Goal: Information Seeking & Learning: Learn about a topic

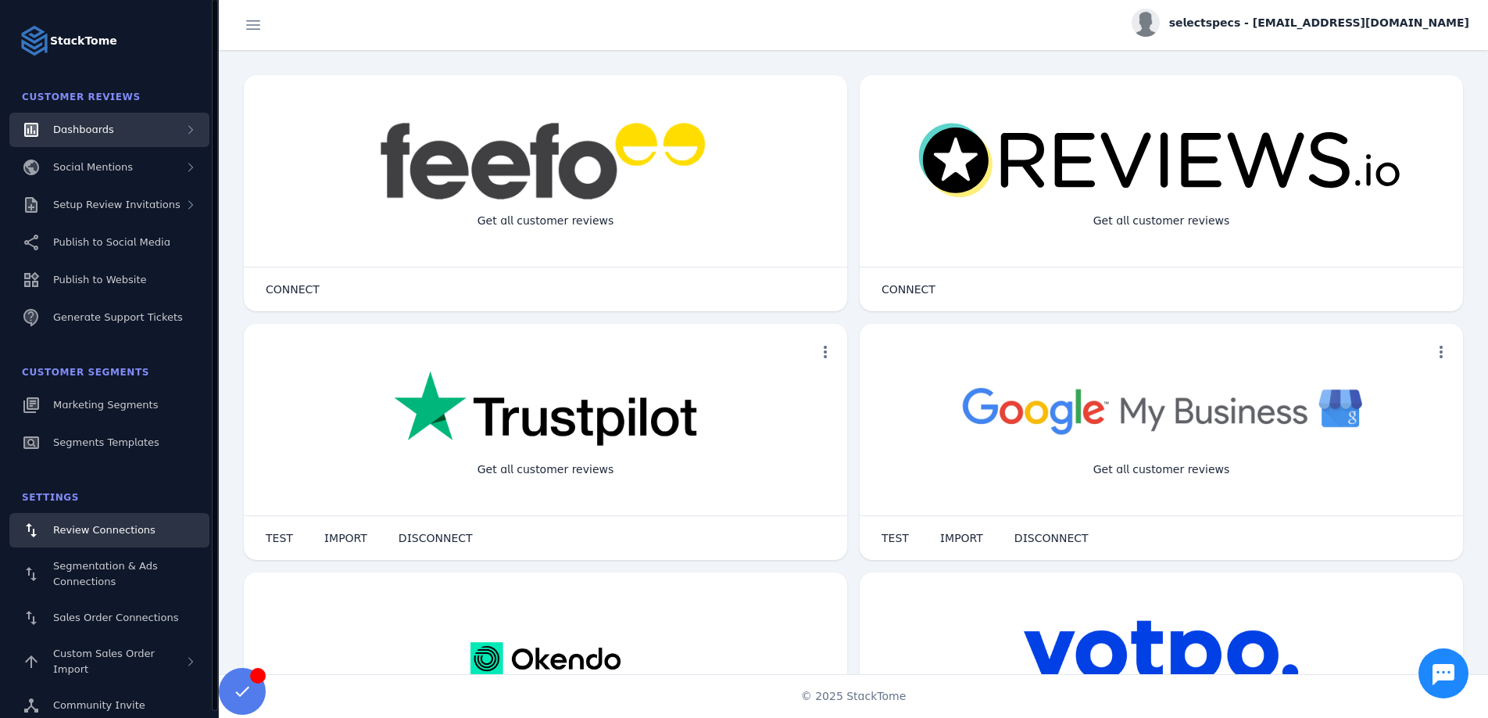
click at [120, 131] on div "Dashboards" at bounding box center [109, 130] width 200 height 34
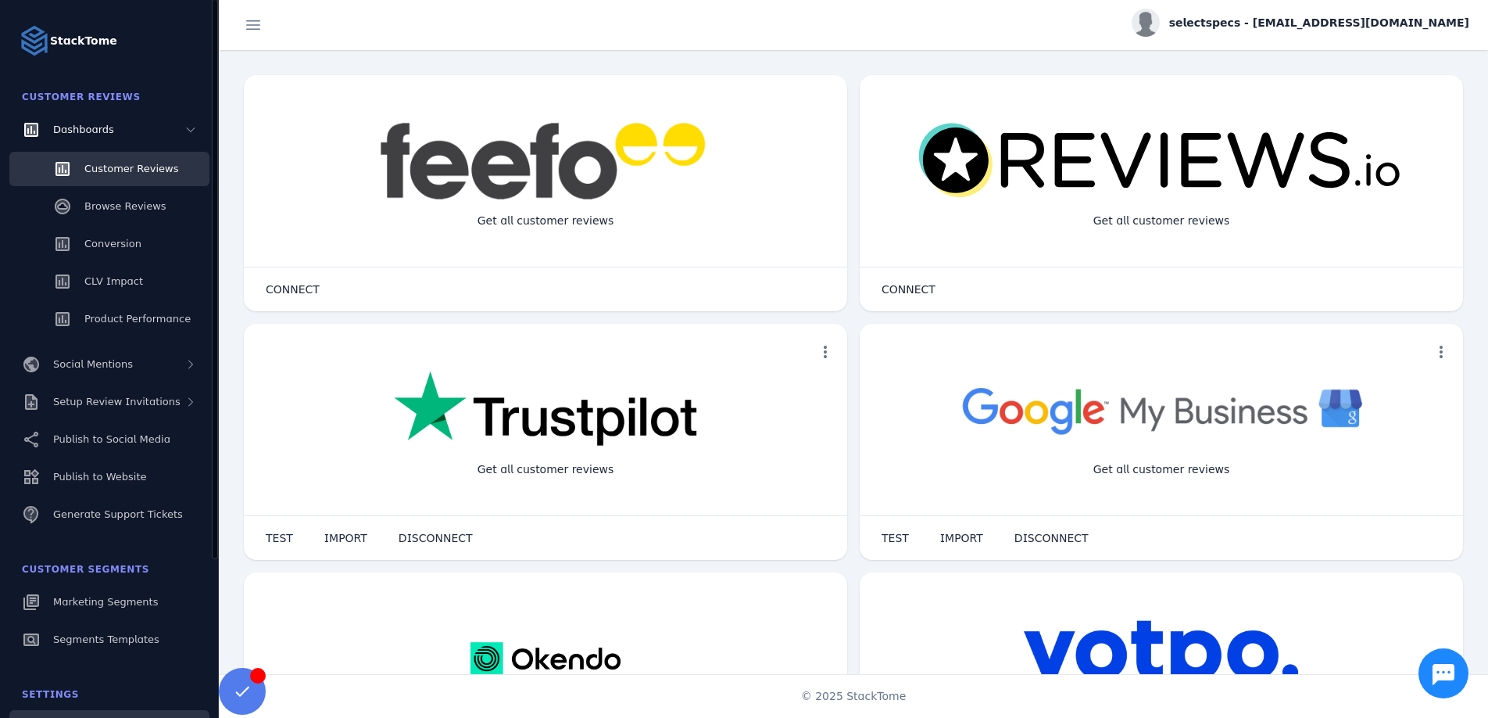
click at [107, 172] on span "Customer Reviews" at bounding box center [131, 169] width 94 height 12
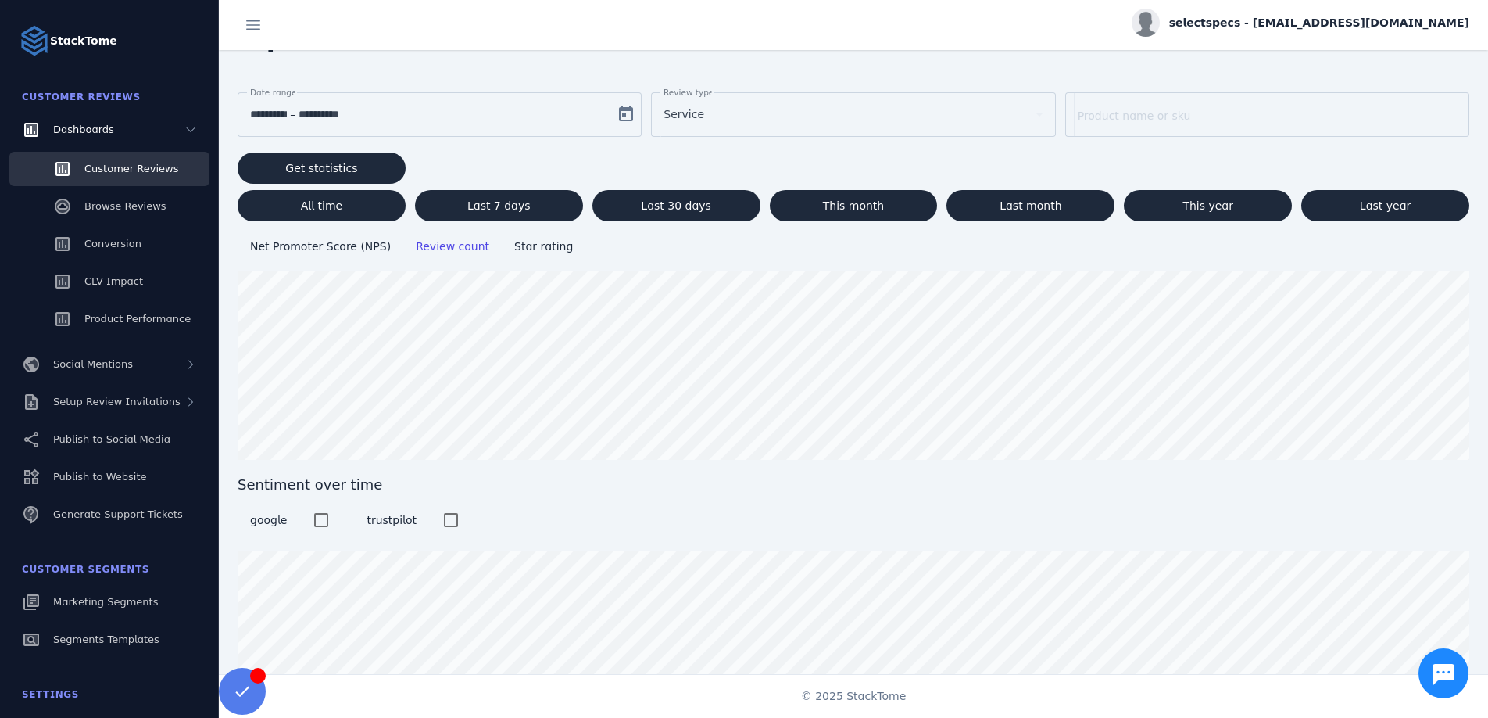
scroll to position [46, 0]
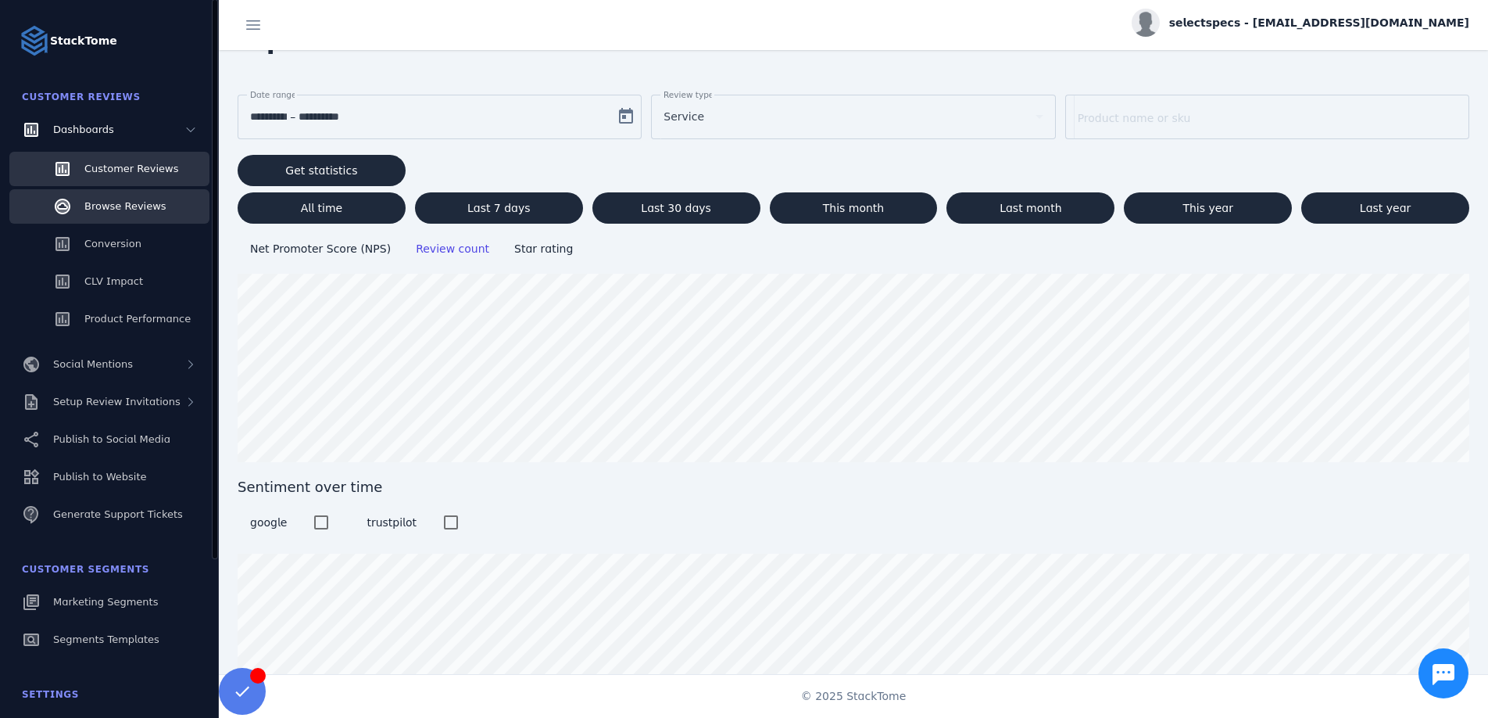
click at [113, 203] on span "Browse Reviews" at bounding box center [125, 206] width 82 height 12
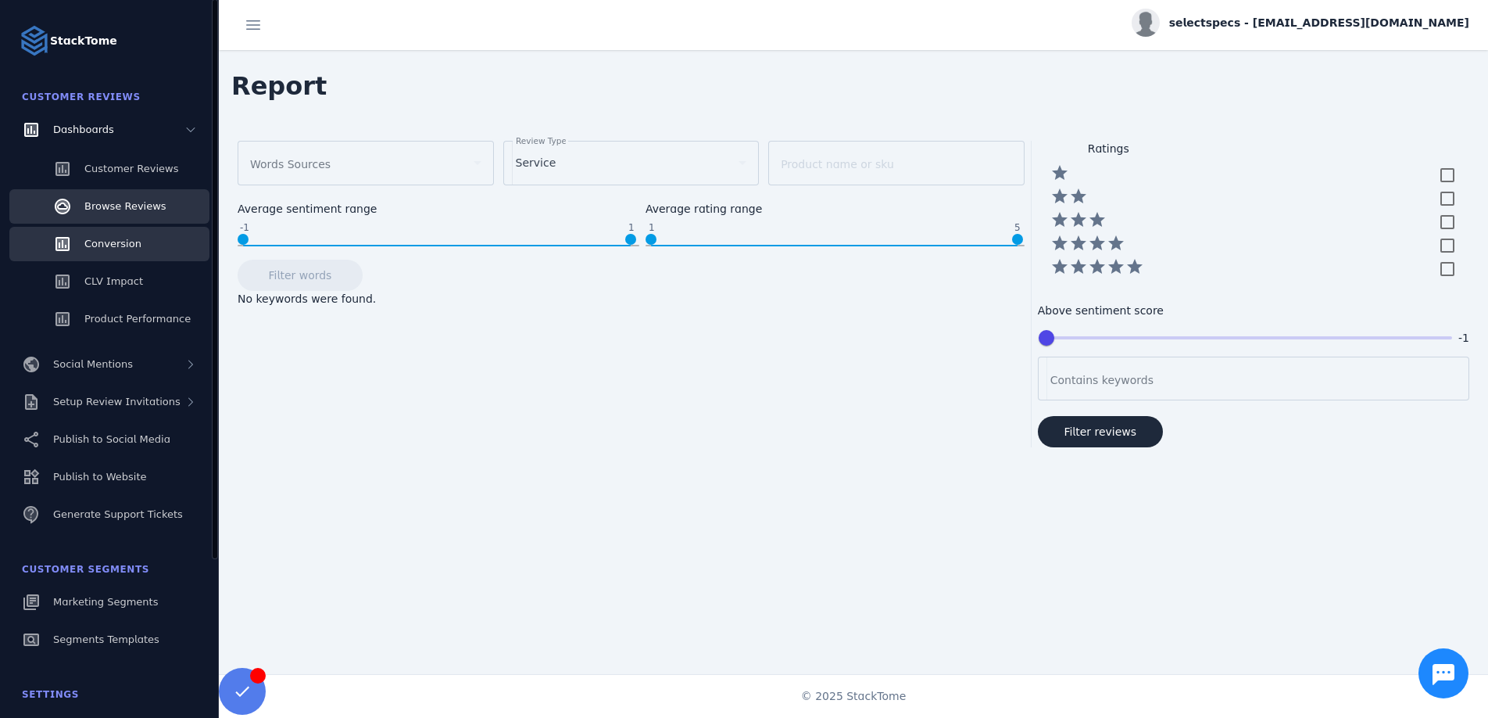
click at [81, 246] on link "Conversion" at bounding box center [109, 244] width 200 height 34
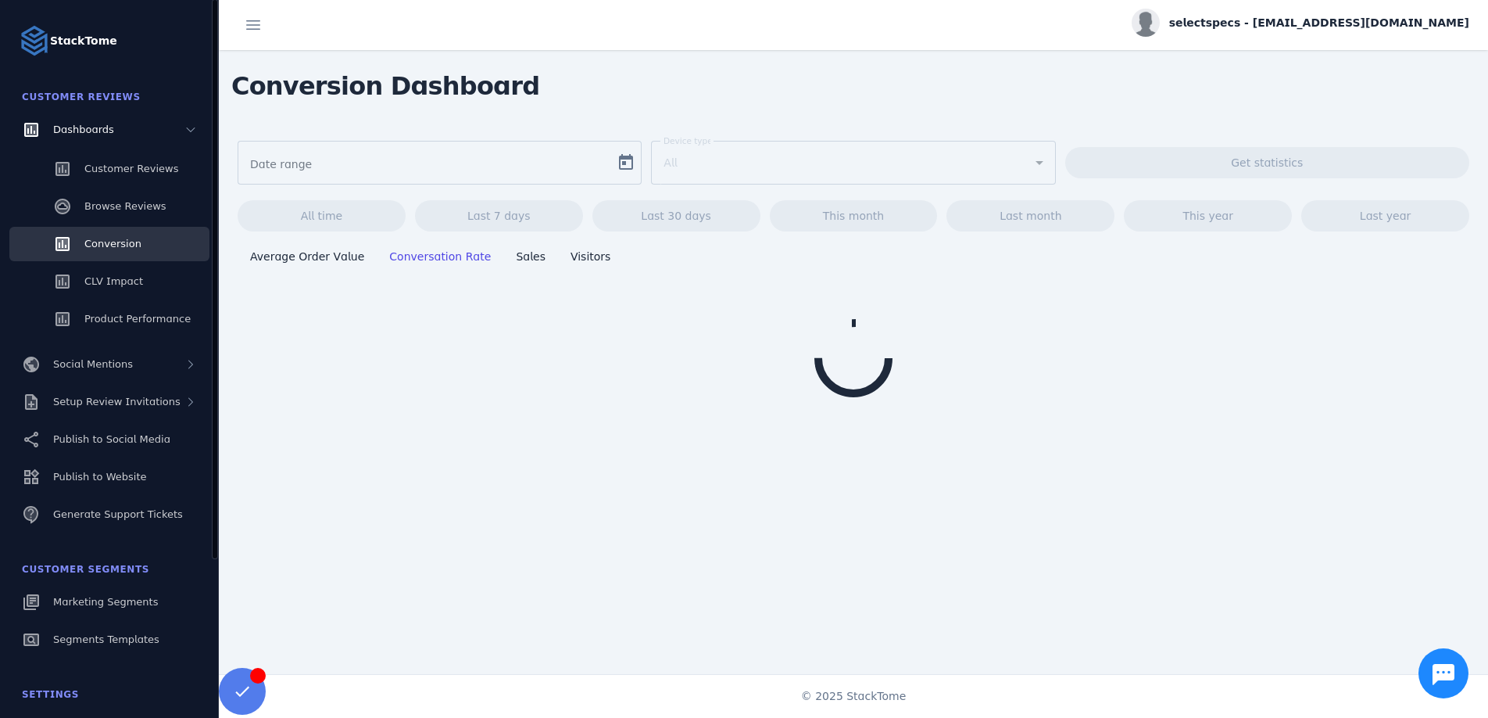
type input "**********"
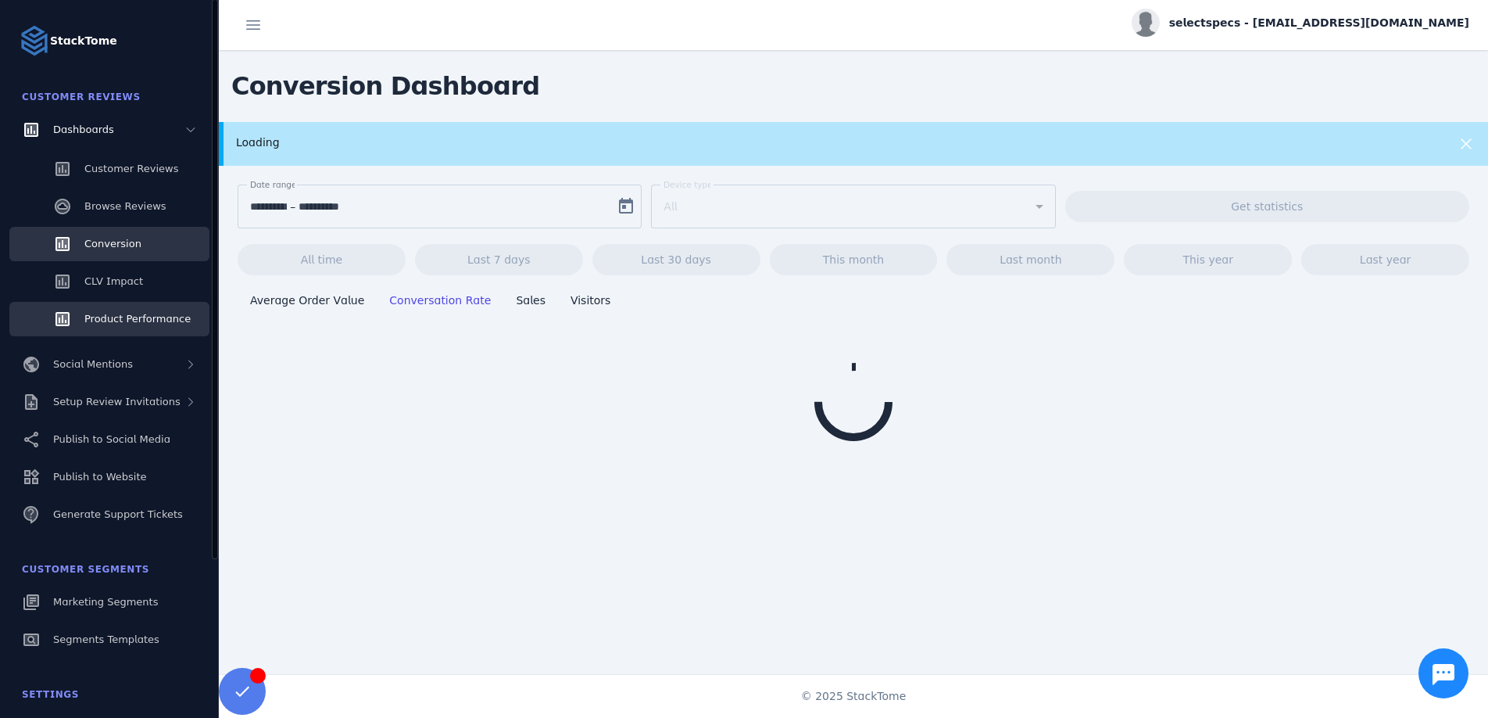
click at [121, 317] on span "Product Performance" at bounding box center [137, 319] width 106 height 12
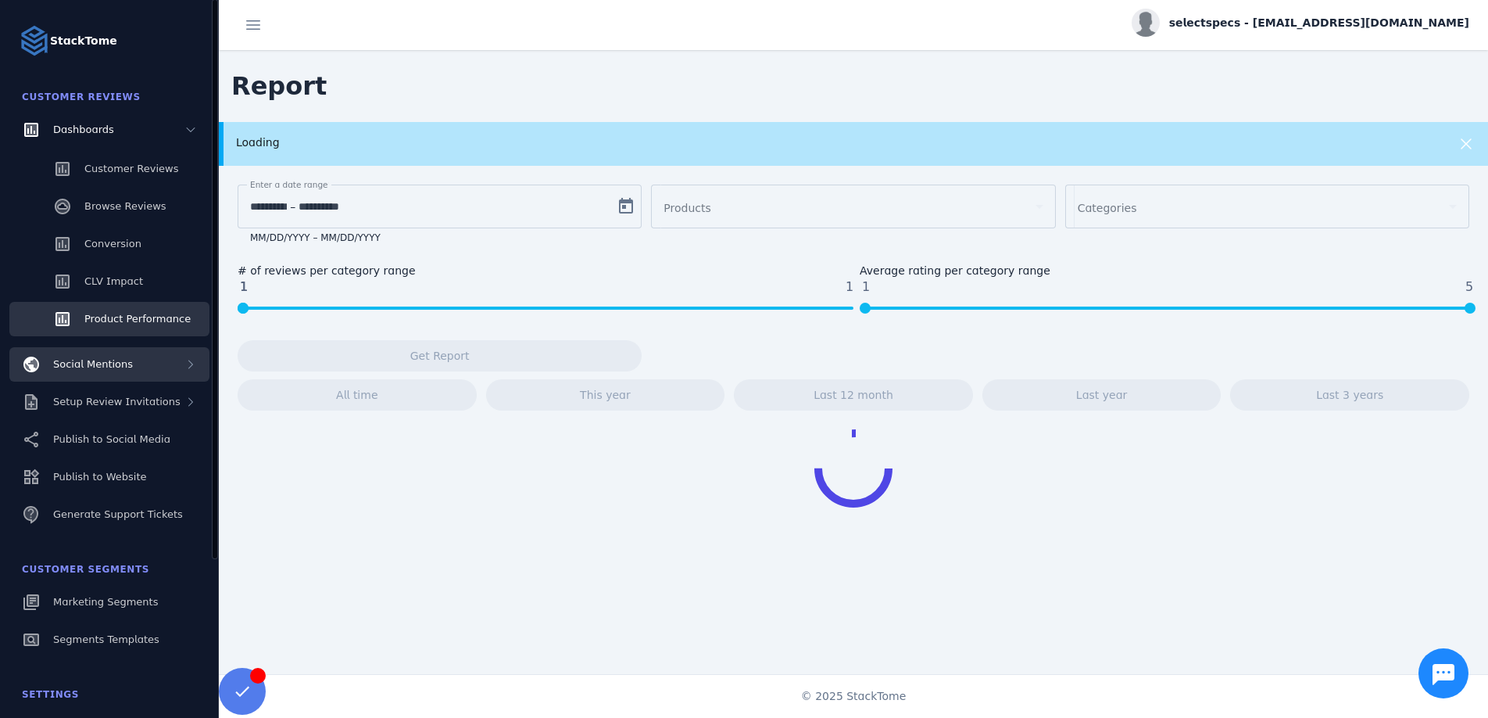
click at [102, 368] on span "Social Mentions" at bounding box center [93, 364] width 80 height 12
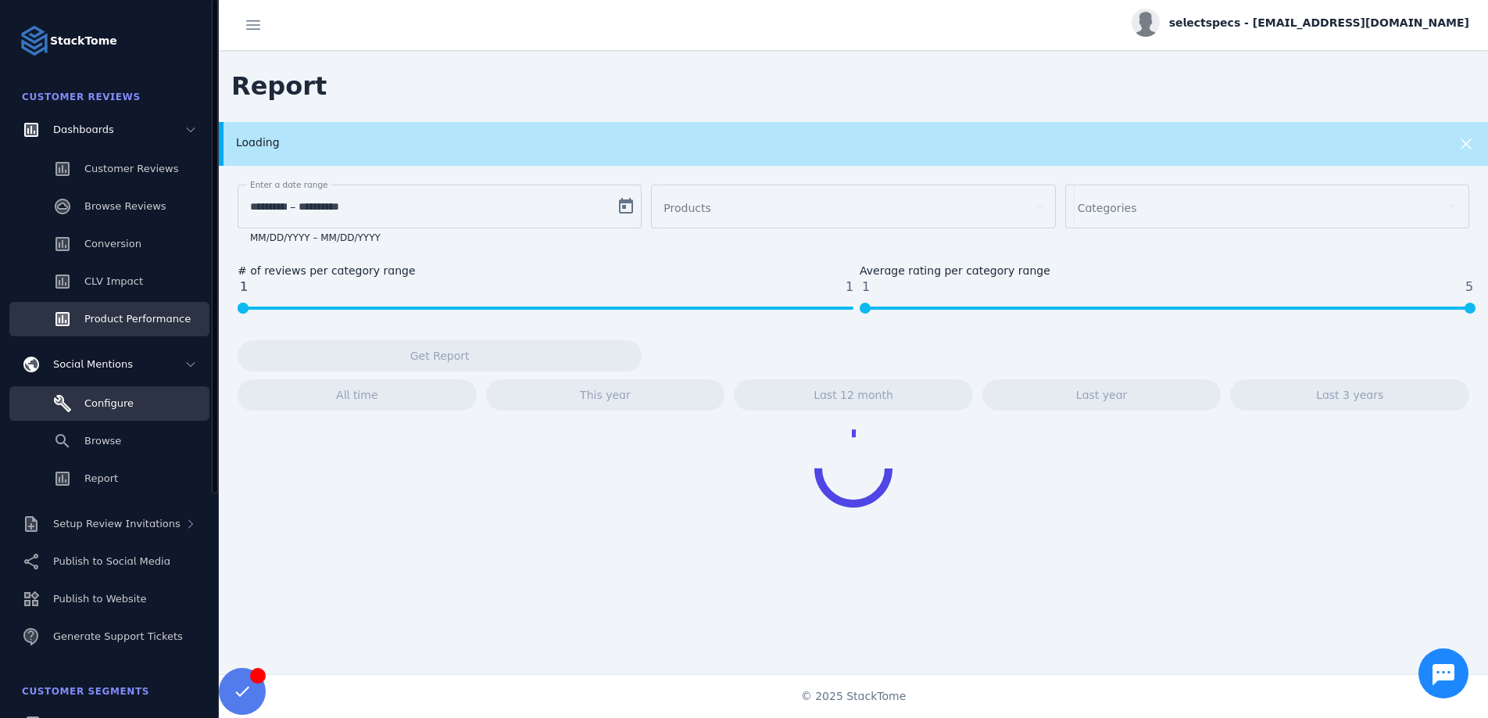
click at [102, 408] on span "Configure" at bounding box center [108, 403] width 49 height 12
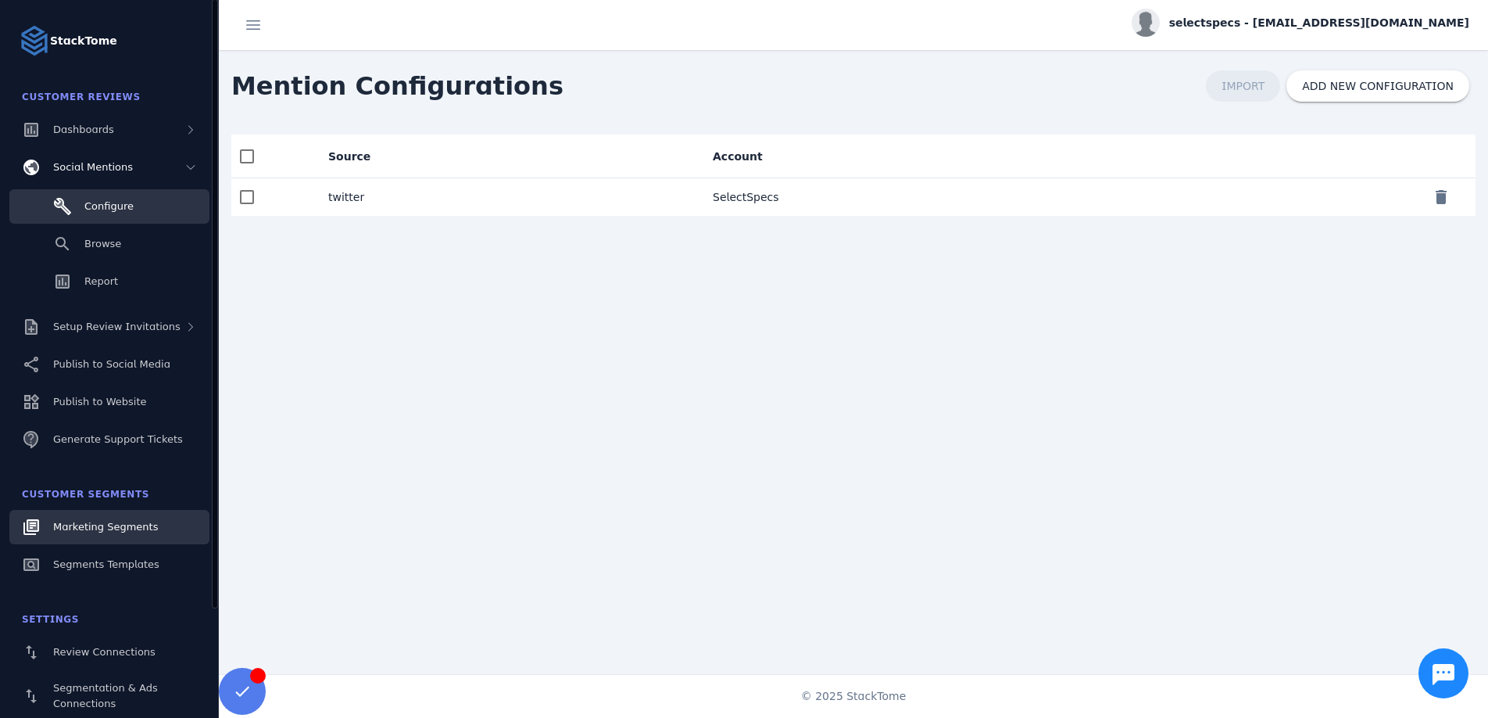
click at [90, 521] on span "Marketing Segments" at bounding box center [105, 527] width 105 height 12
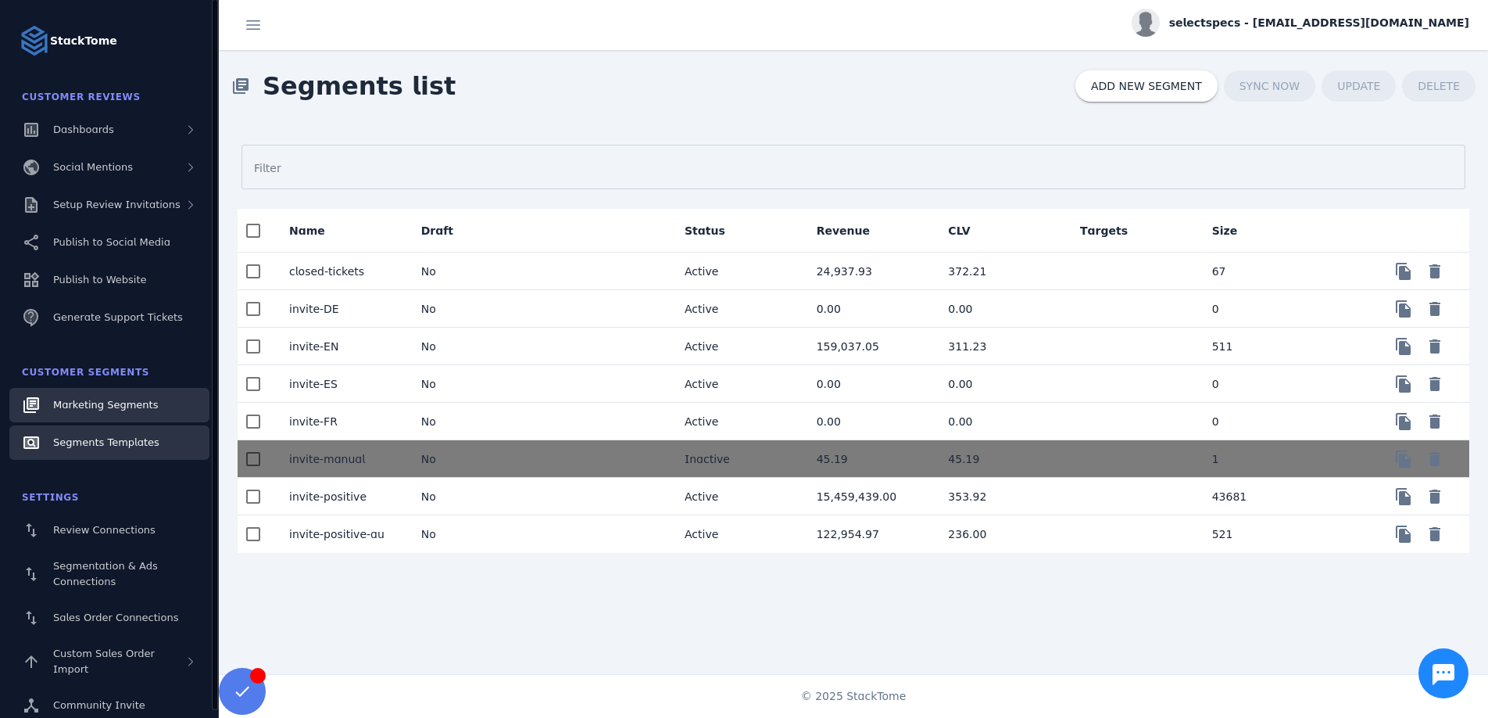
click at [102, 446] on span "Segments Templates" at bounding box center [106, 442] width 106 height 12
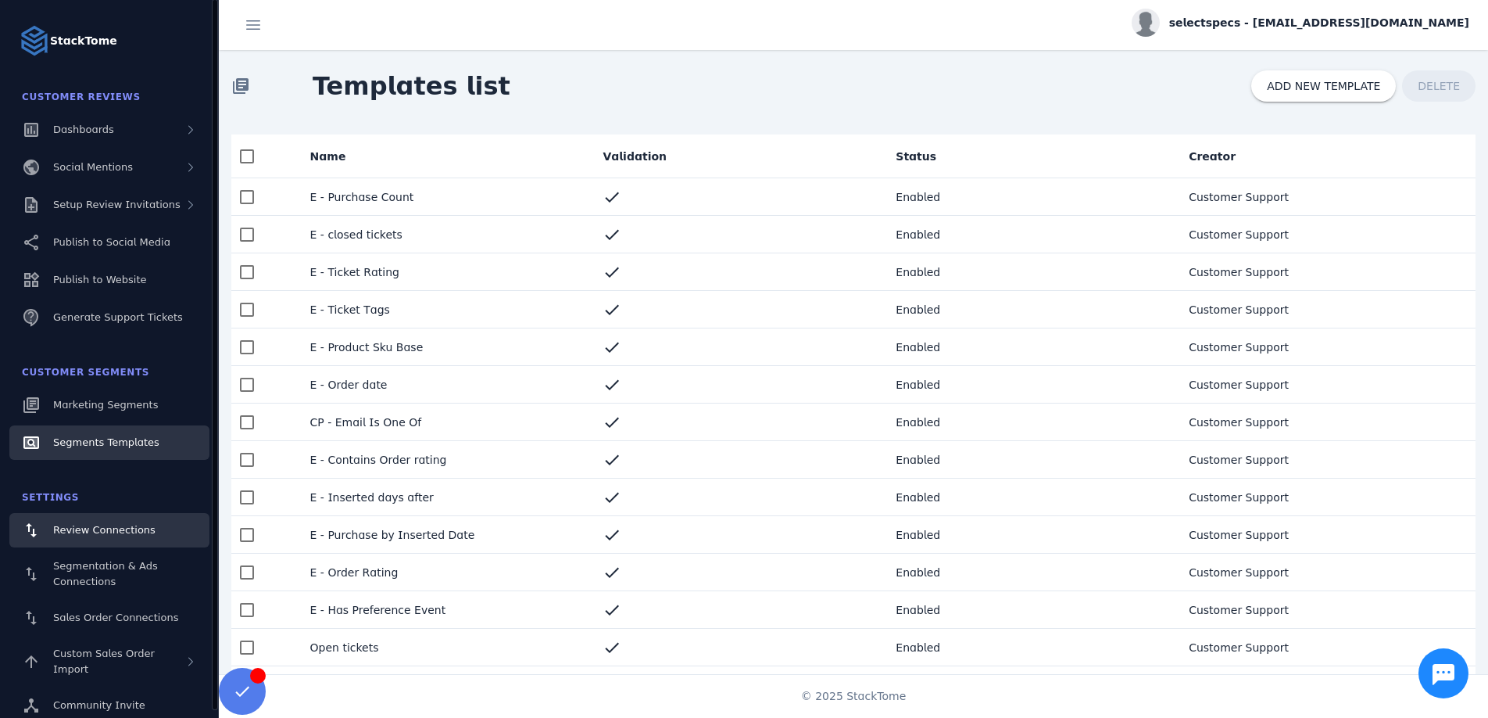
scroll to position [6, 0]
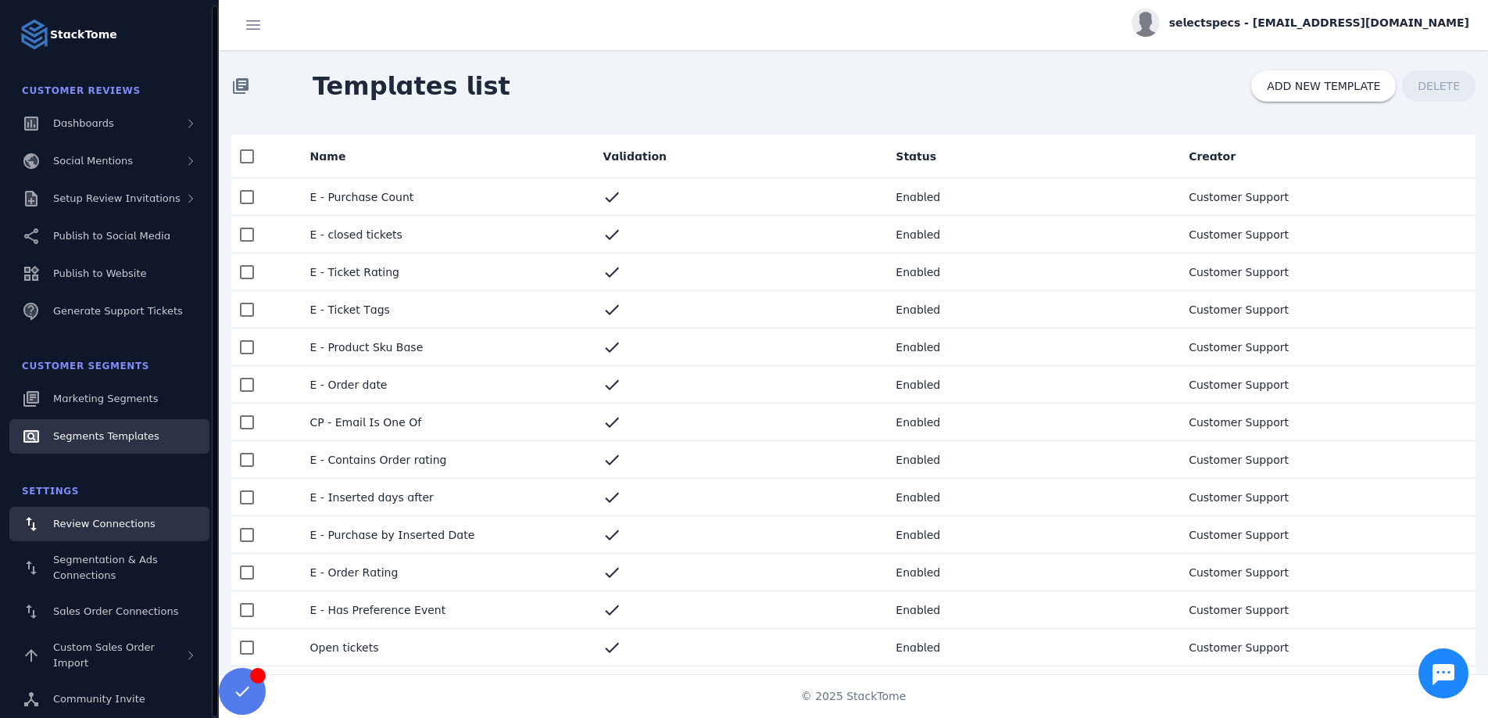
click at [78, 520] on span "Review Connections" at bounding box center [104, 523] width 102 height 12
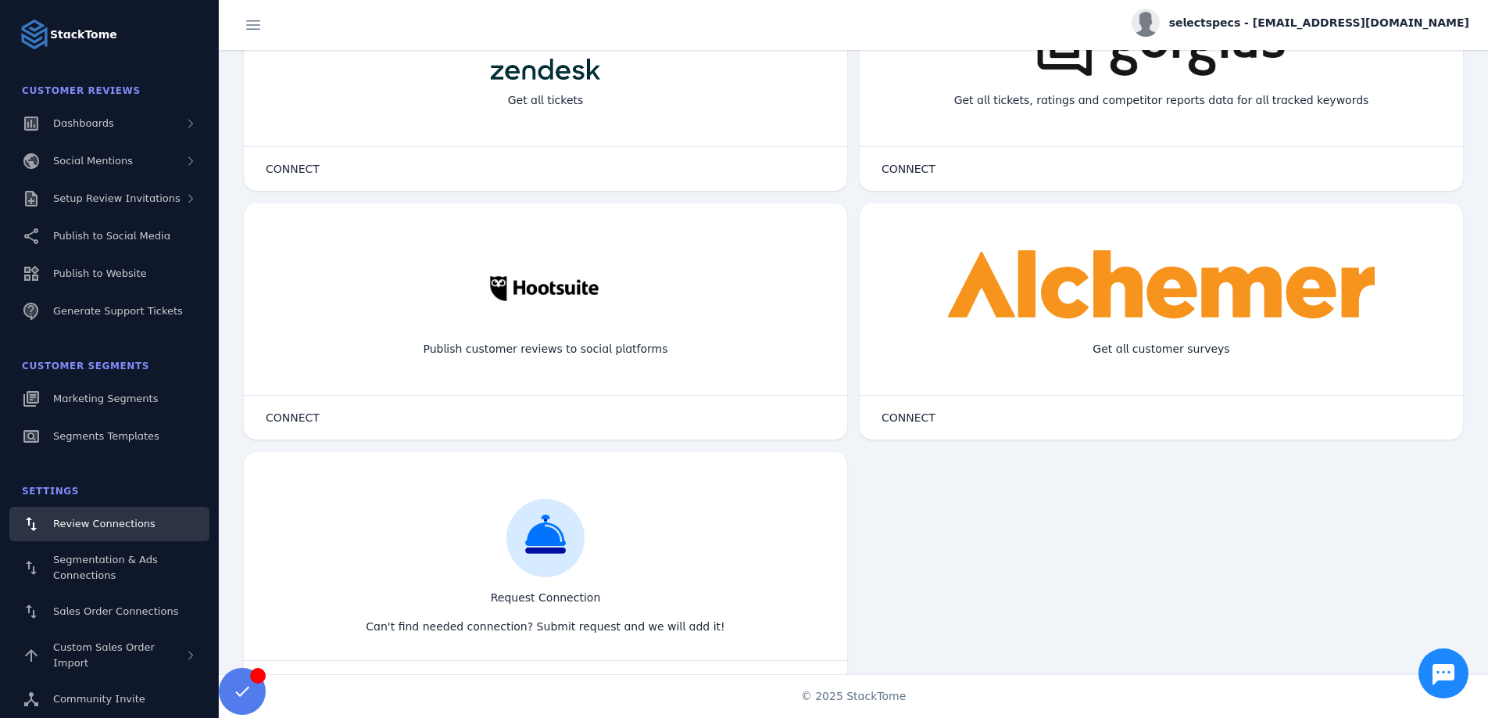
scroll to position [1151, 0]
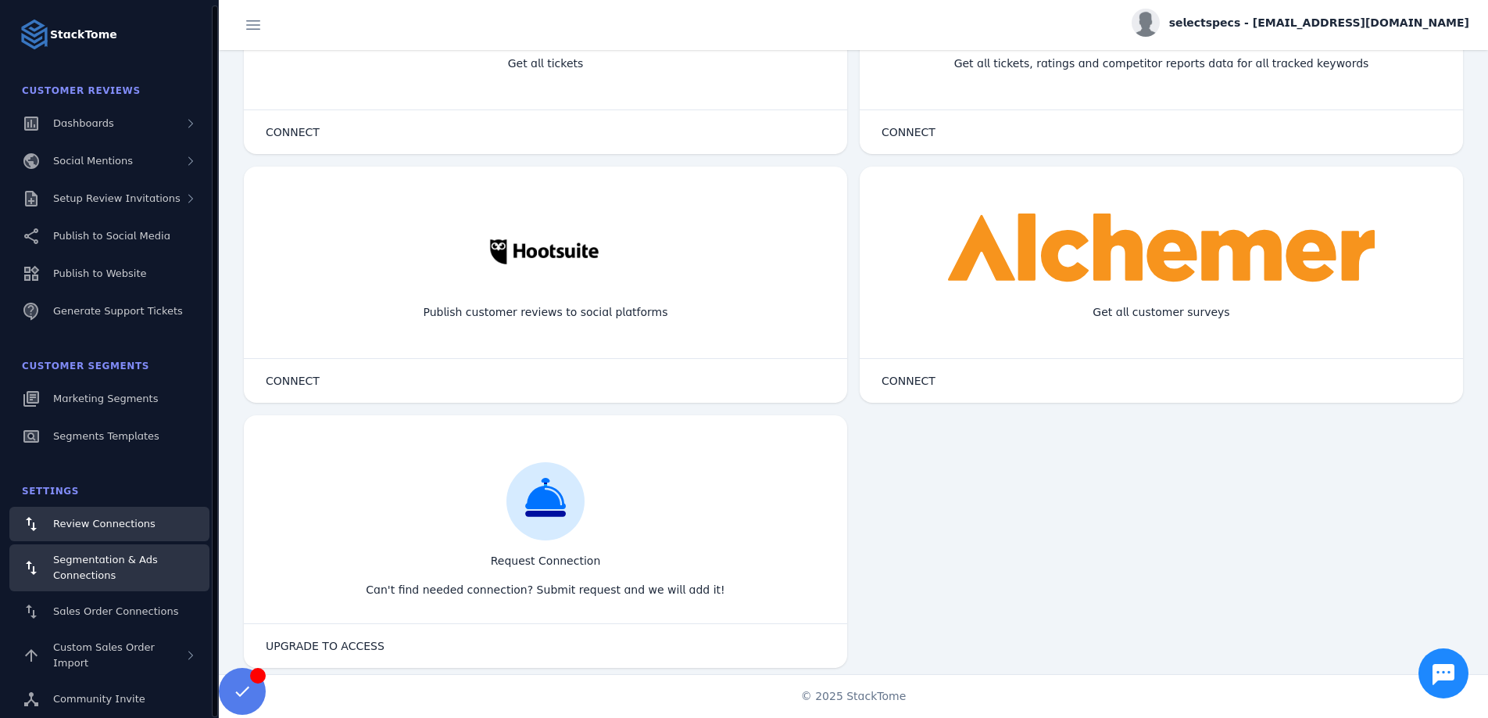
click at [73, 566] on div "Segmentation & Ads Connections" at bounding box center [125, 567] width 144 height 31
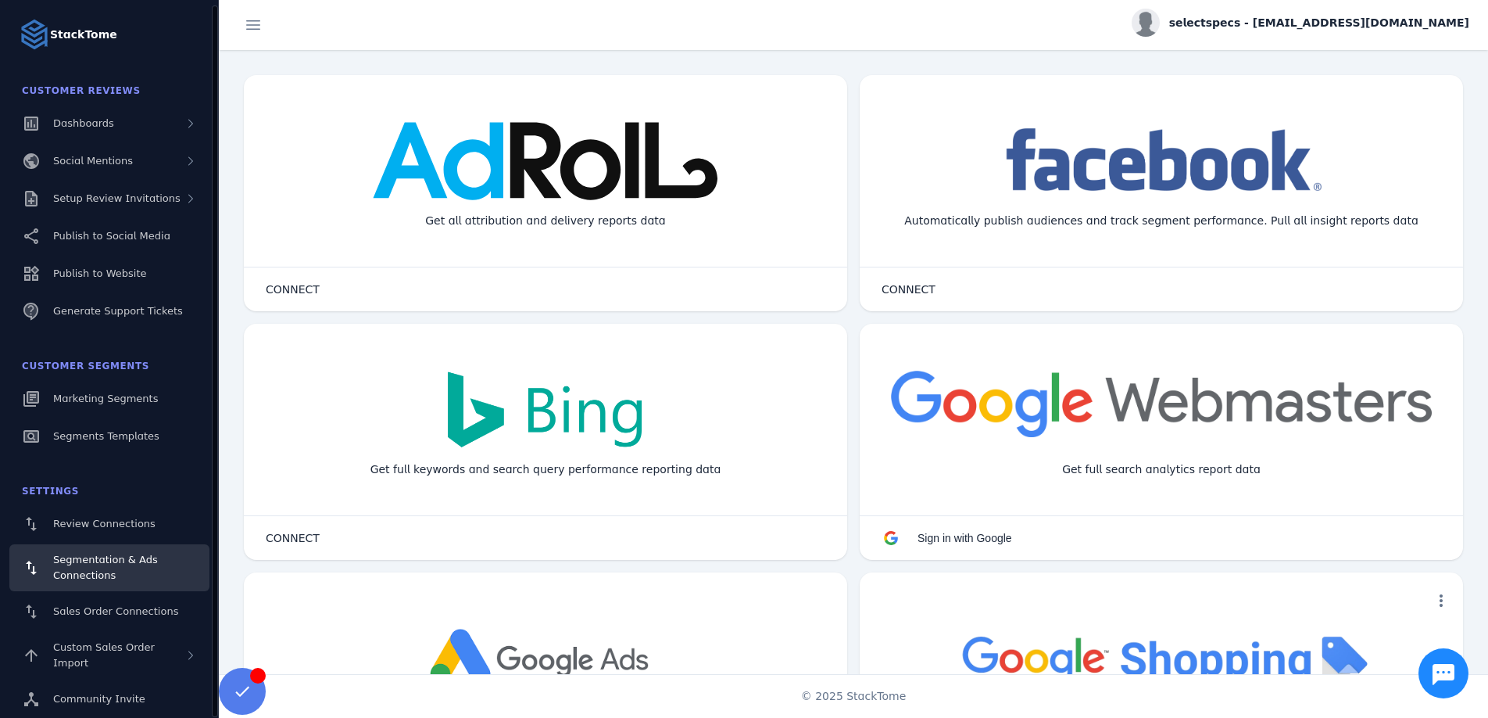
scroll to position [8, 0]
click at [82, 612] on span "Sales Order Connections" at bounding box center [115, 609] width 125 height 12
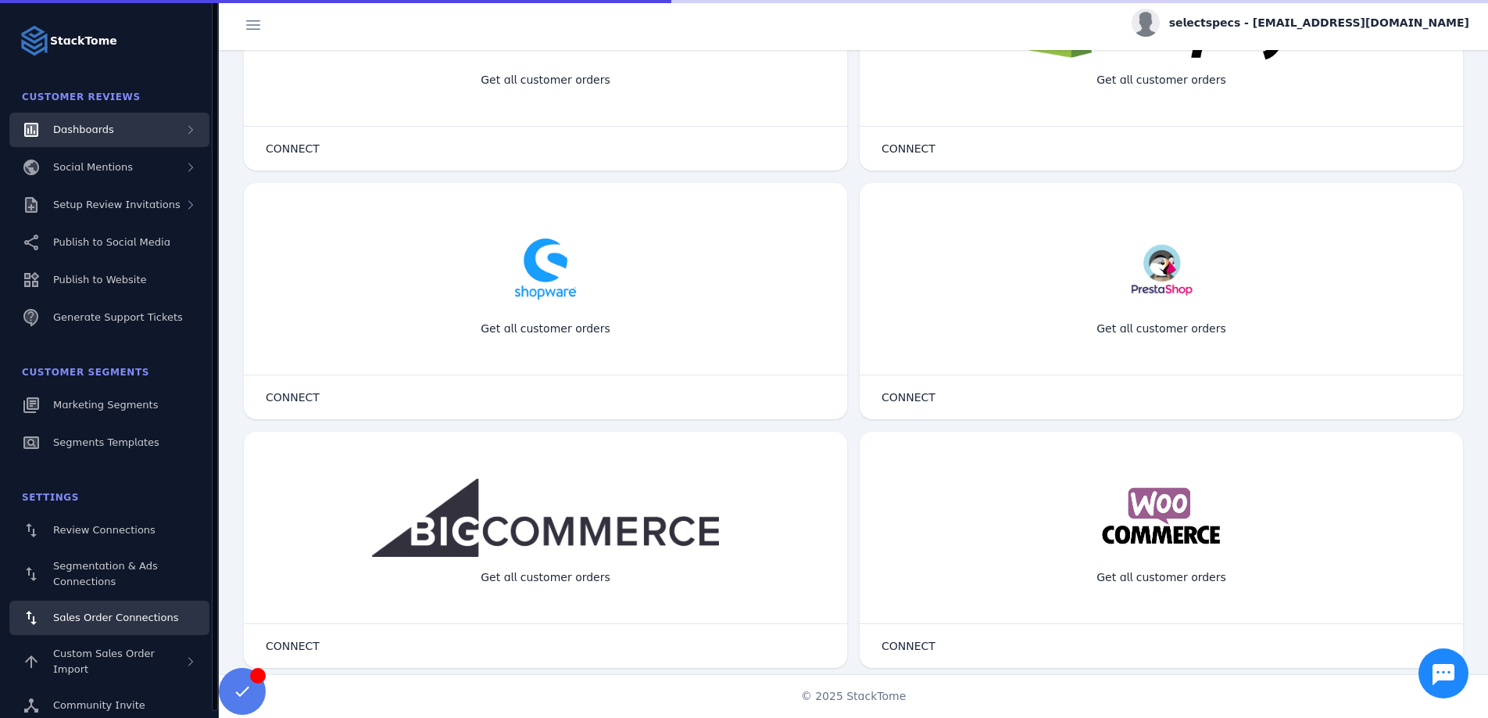
click at [88, 123] on span "Dashboards" at bounding box center [83, 129] width 61 height 12
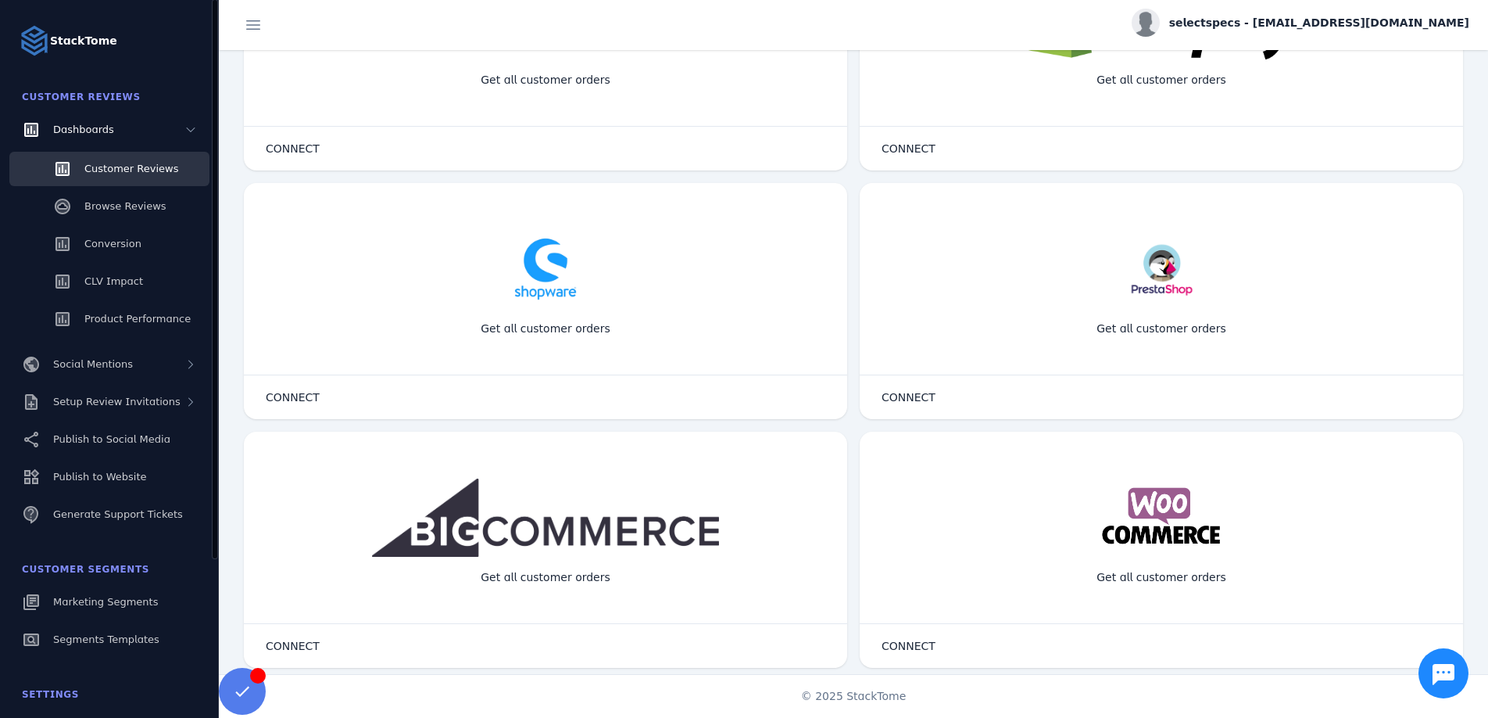
click at [106, 170] on span "Customer Reviews" at bounding box center [131, 169] width 94 height 12
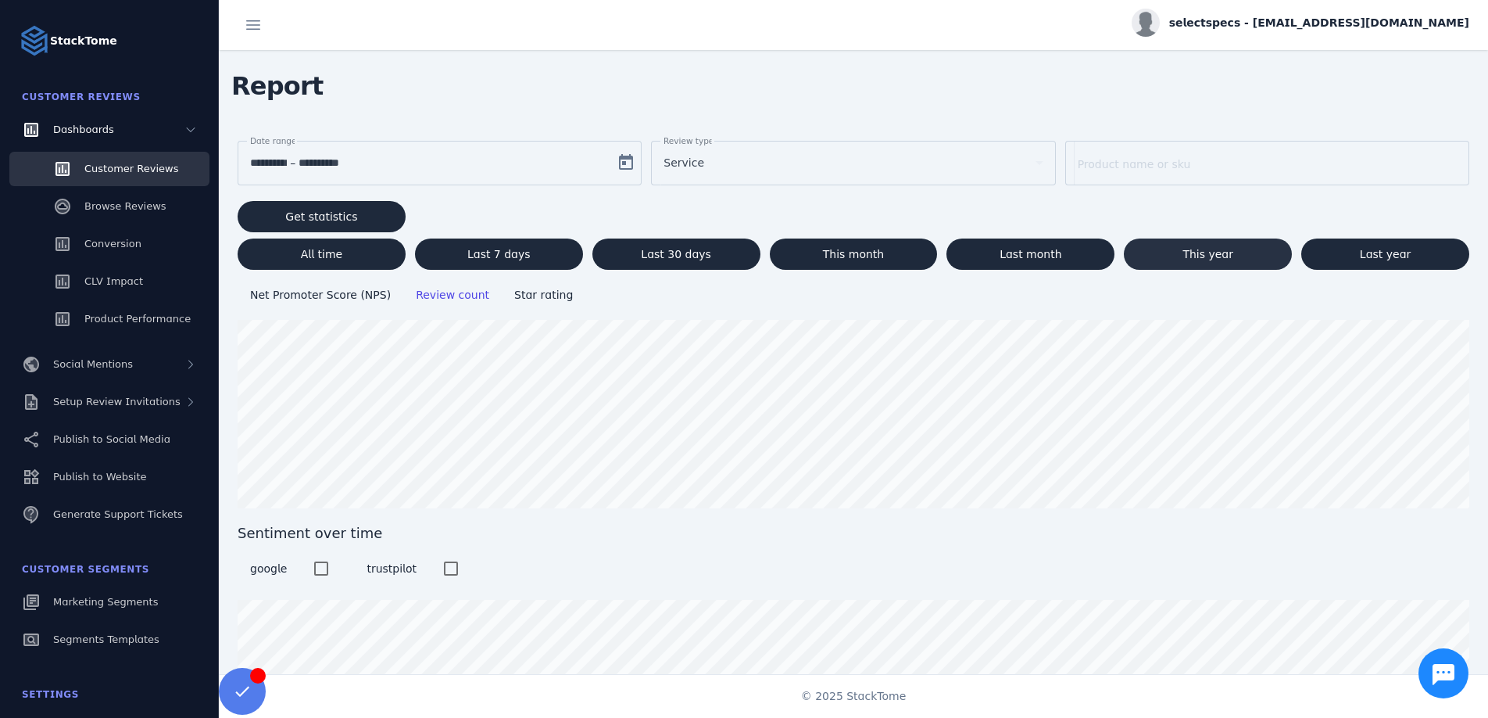
click at [1209, 254] on span "This year" at bounding box center [1208, 254] width 51 height 11
click at [298, 249] on span at bounding box center [322, 254] width 168 height 38
type input "**********"
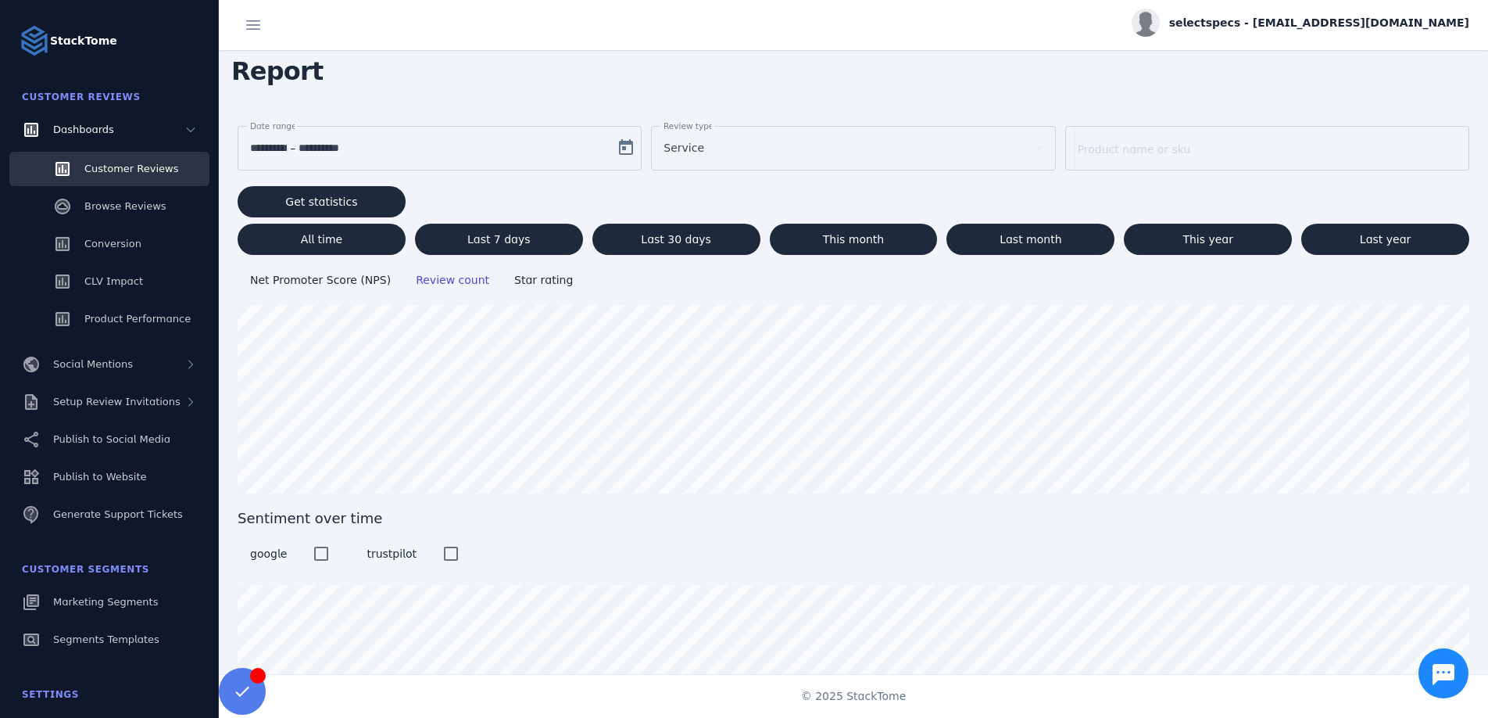
scroll to position [12, 0]
